Goal: Information Seeking & Learning: Learn about a topic

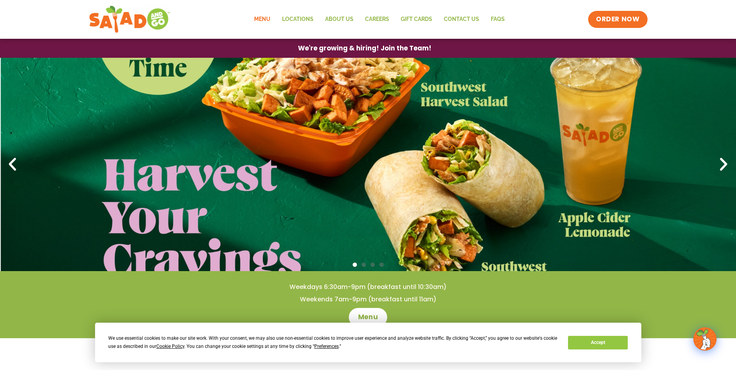
click at [258, 10] on link "Menu" at bounding box center [262, 19] width 28 height 18
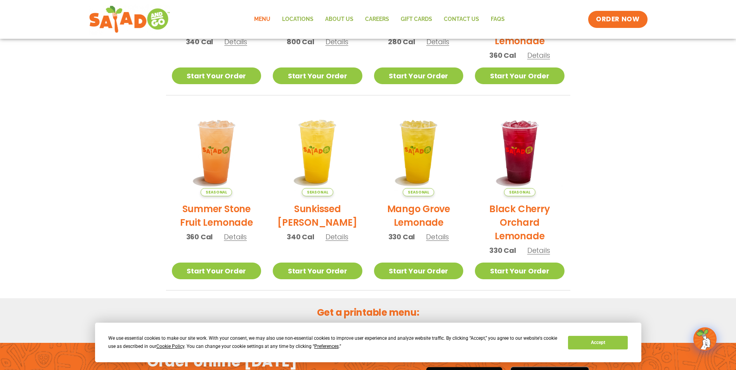
scroll to position [310, 0]
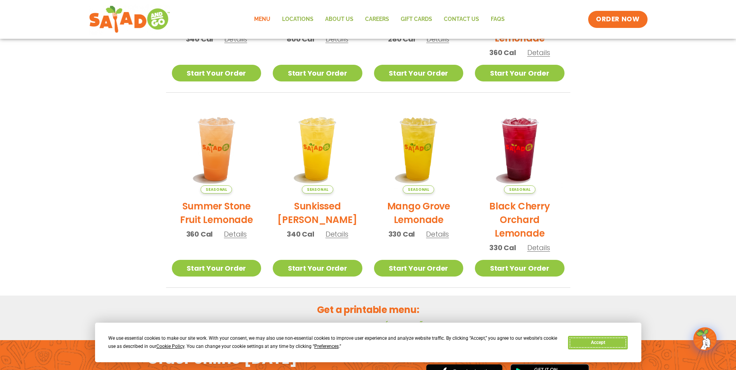
click at [588, 338] on button "Accept" at bounding box center [598, 343] width 60 height 14
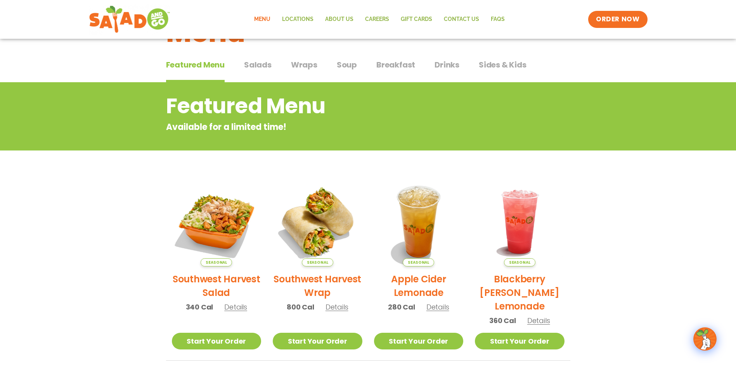
scroll to position [0, 0]
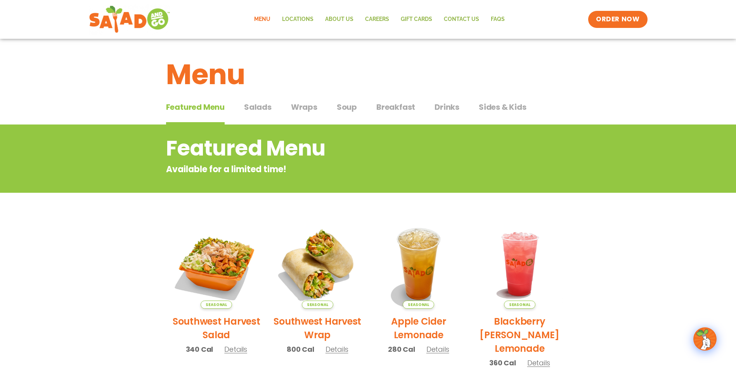
click at [251, 109] on span "Salads" at bounding box center [258, 107] width 28 height 12
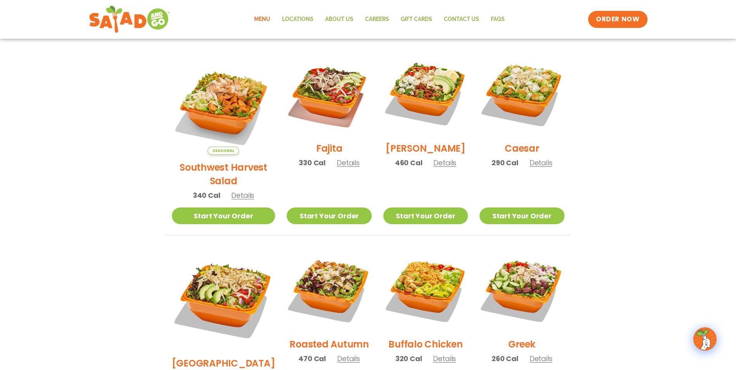
scroll to position [194, 0]
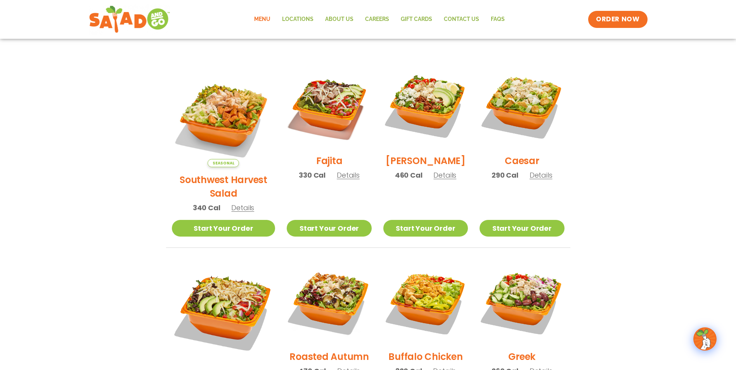
click at [243, 203] on span "Details" at bounding box center [242, 208] width 23 height 10
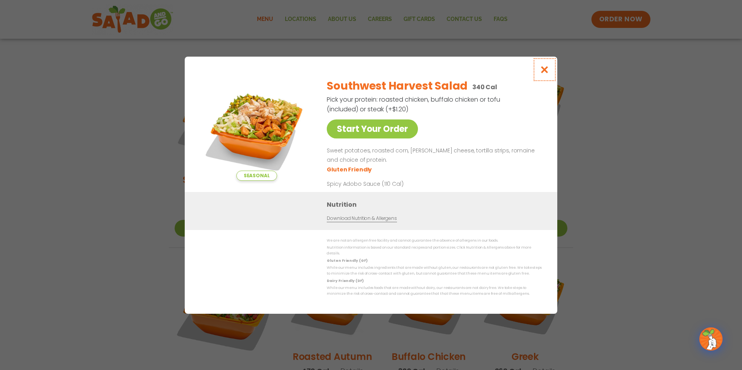
click at [552, 70] on button "Close modal" at bounding box center [544, 70] width 25 height 26
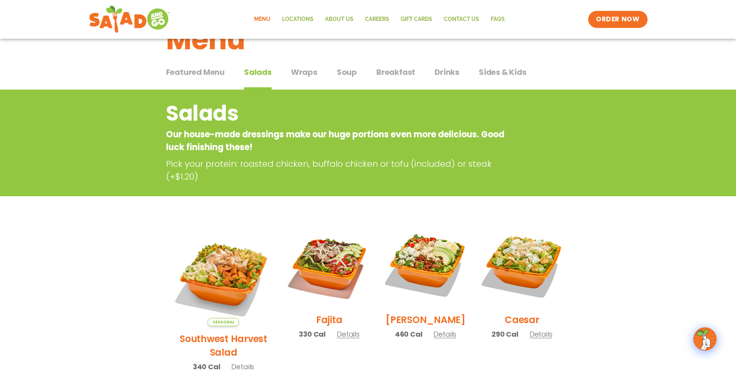
scroll to position [0, 0]
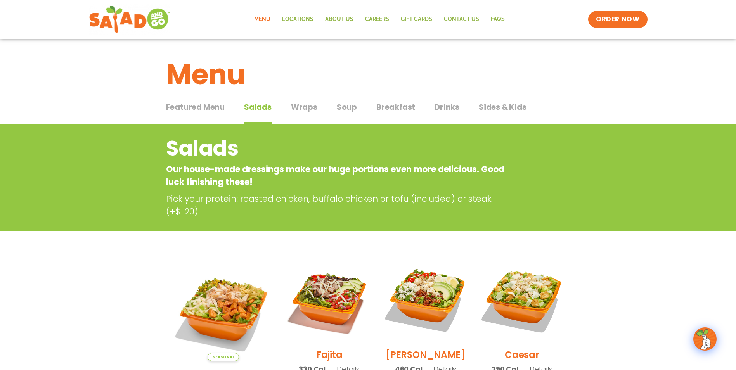
click at [302, 115] on button "Wraps Wraps" at bounding box center [304, 113] width 26 height 24
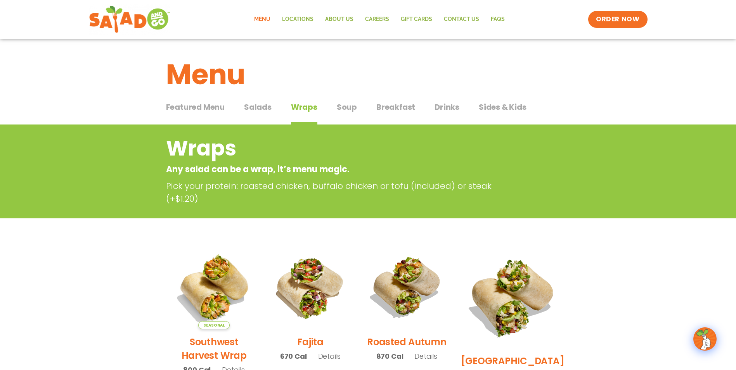
click at [267, 113] on button "Salads Salads" at bounding box center [258, 113] width 28 height 24
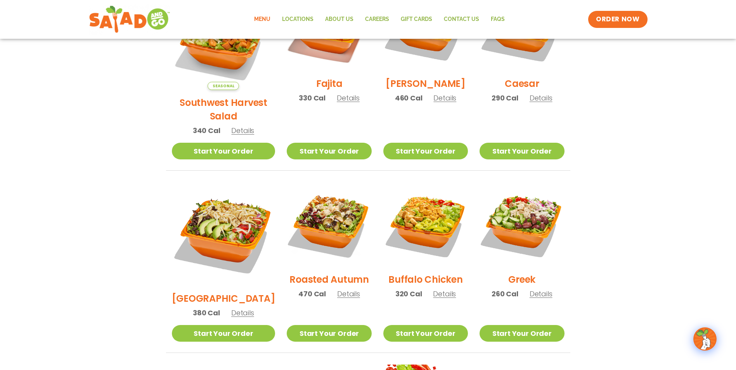
scroll to position [272, 0]
click at [433, 289] on span "Details" at bounding box center [444, 294] width 23 height 10
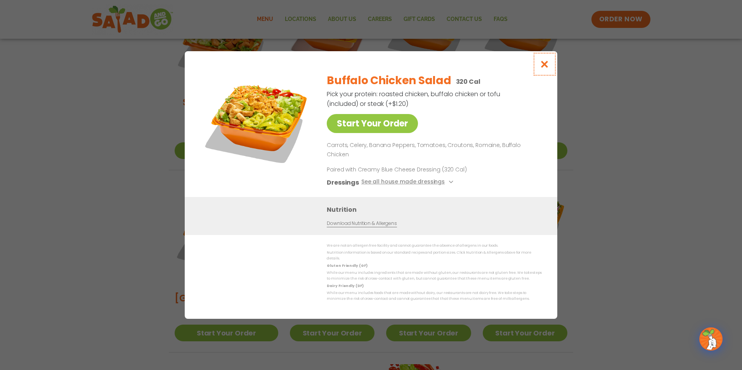
click at [549, 68] on icon "Close modal" at bounding box center [545, 64] width 10 height 8
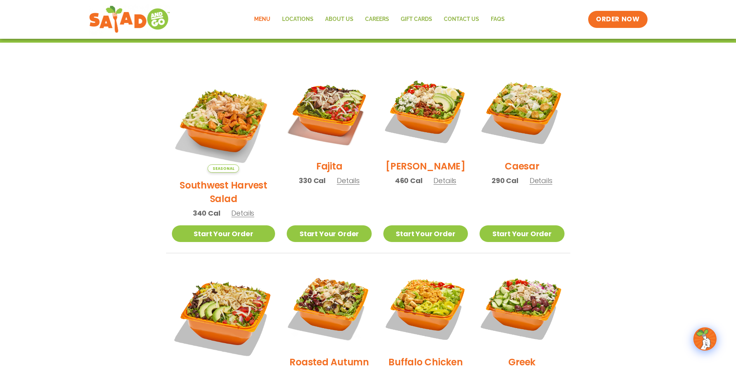
scroll to position [233, 0]
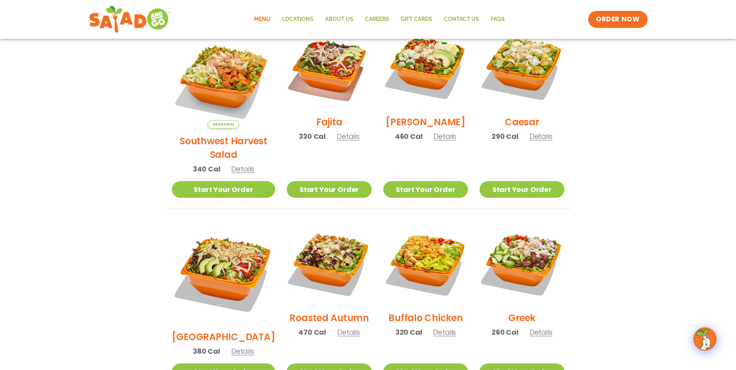
click at [234, 347] on span "Details" at bounding box center [242, 352] width 23 height 10
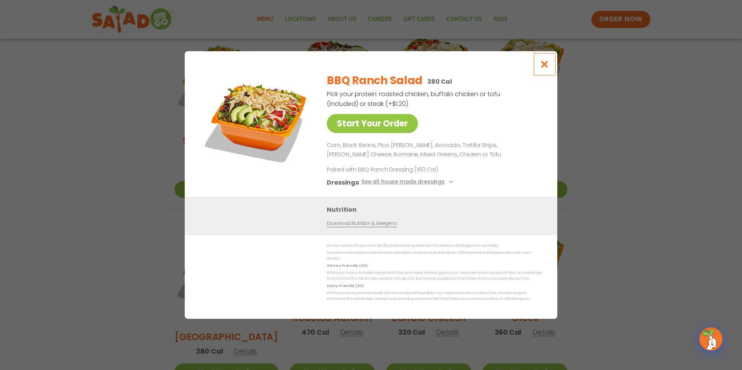
click at [536, 70] on button "Close modal" at bounding box center [544, 64] width 25 height 26
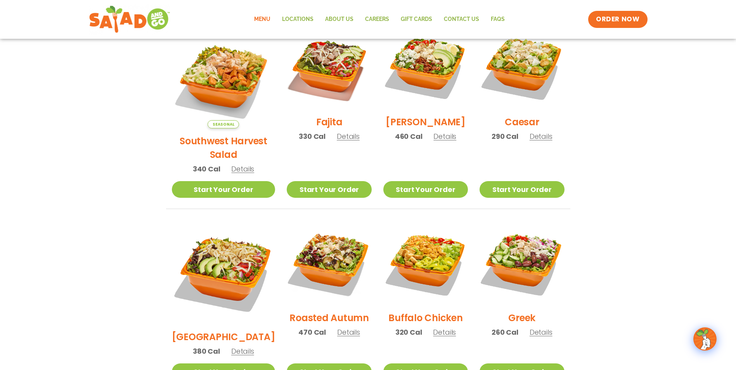
click at [329, 147] on div "Fajita 330 Cal Details" at bounding box center [329, 87] width 85 height 124
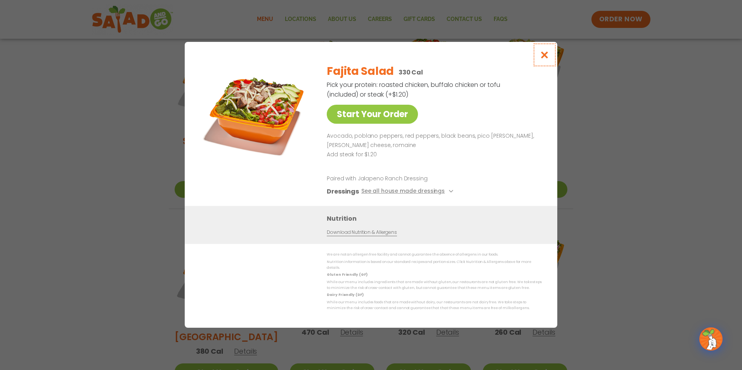
click at [543, 55] on icon "Close modal" at bounding box center [545, 55] width 10 height 8
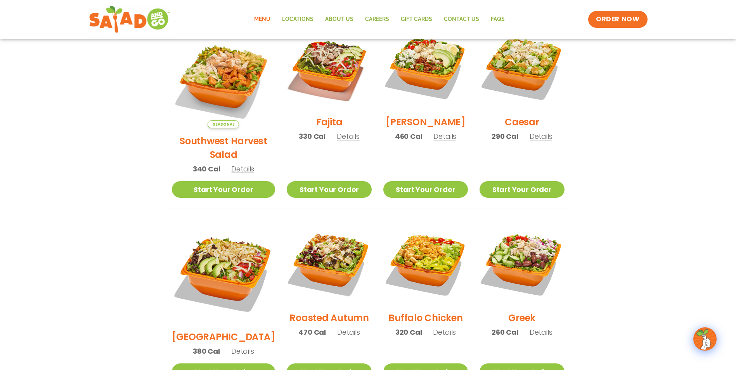
click at [237, 164] on span "Details" at bounding box center [242, 169] width 23 height 10
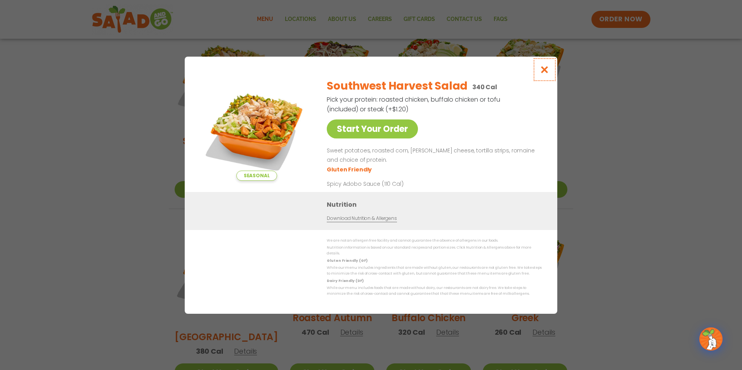
click at [548, 65] on button "Close modal" at bounding box center [544, 70] width 25 height 26
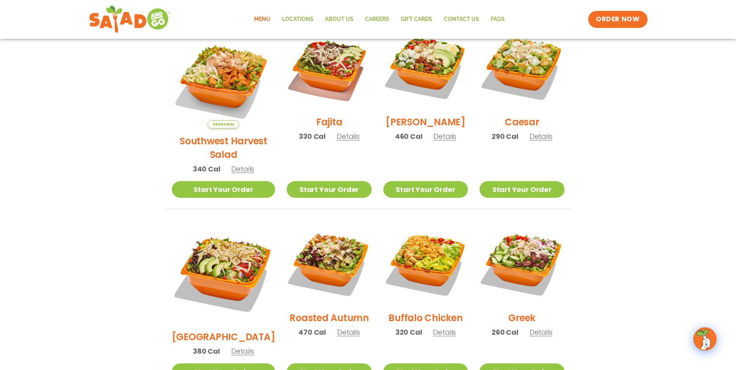
click at [235, 347] on span "Details" at bounding box center [242, 352] width 23 height 10
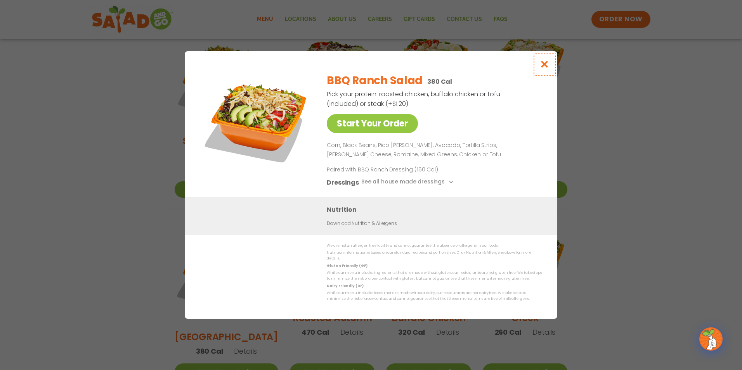
click at [544, 68] on icon "Close modal" at bounding box center [545, 64] width 10 height 8
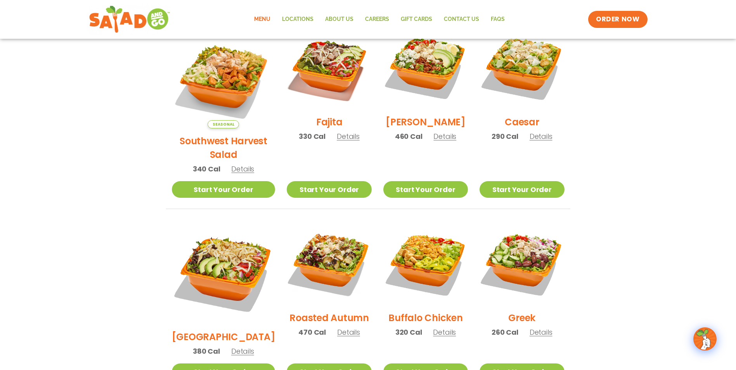
click at [337, 141] on span "Details" at bounding box center [348, 137] width 23 height 10
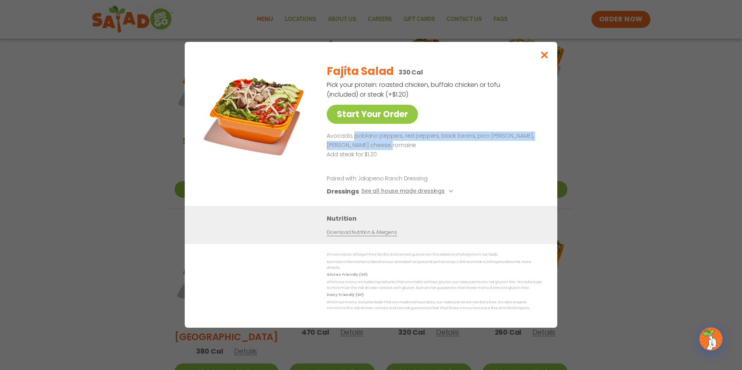
drag, startPoint x: 355, startPoint y: 136, endPoint x: 389, endPoint y: 144, distance: 35.3
click at [389, 144] on p "Avocado, poblano peppers, red peppers, black beans, pico de gallo, pepper jack …" at bounding box center [433, 141] width 212 height 19
click at [390, 143] on p "Avocado, poblano peppers, red peppers, black beans, pico de gallo, pepper jack …" at bounding box center [433, 141] width 212 height 19
drag, startPoint x: 505, startPoint y: 142, endPoint x: 477, endPoint y: 142, distance: 27.6
click at [477, 142] on p "Avocado, poblano peppers, red peppers, black beans, pico de gallo, pepper jack …" at bounding box center [433, 141] width 212 height 19
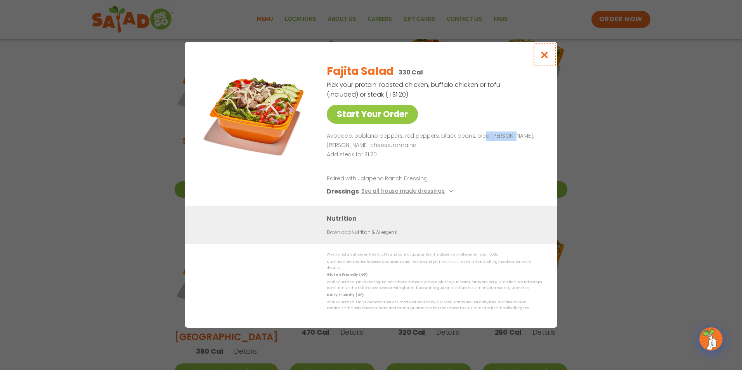
click at [538, 54] on button "Close modal" at bounding box center [544, 55] width 25 height 26
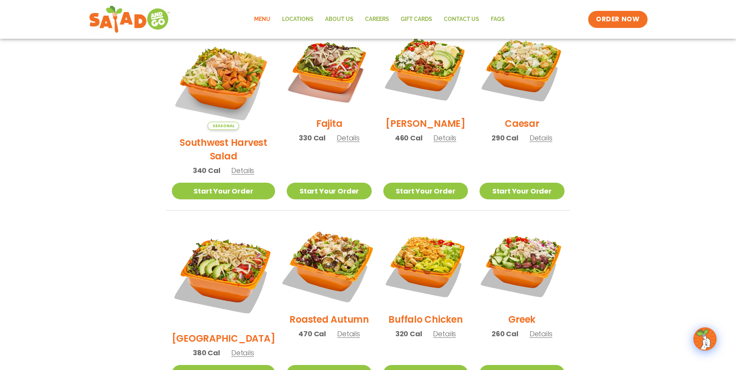
scroll to position [194, 0]
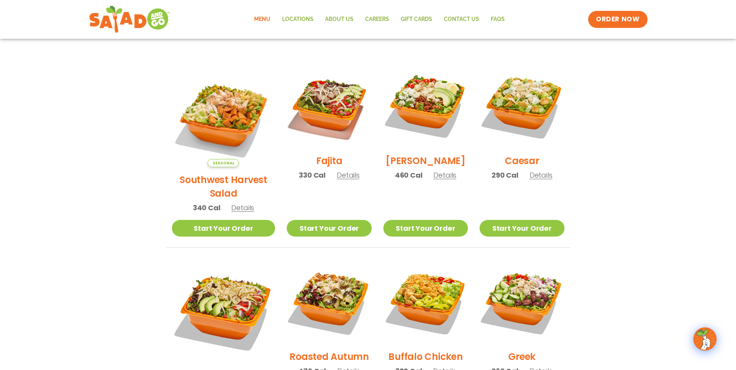
click at [236, 203] on span "Details" at bounding box center [242, 208] width 23 height 10
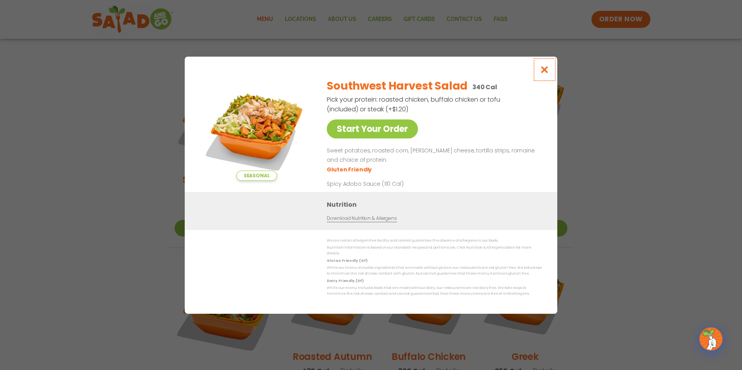
click at [544, 68] on icon "Close modal" at bounding box center [545, 70] width 10 height 8
